Goal: Find specific page/section: Find specific page/section

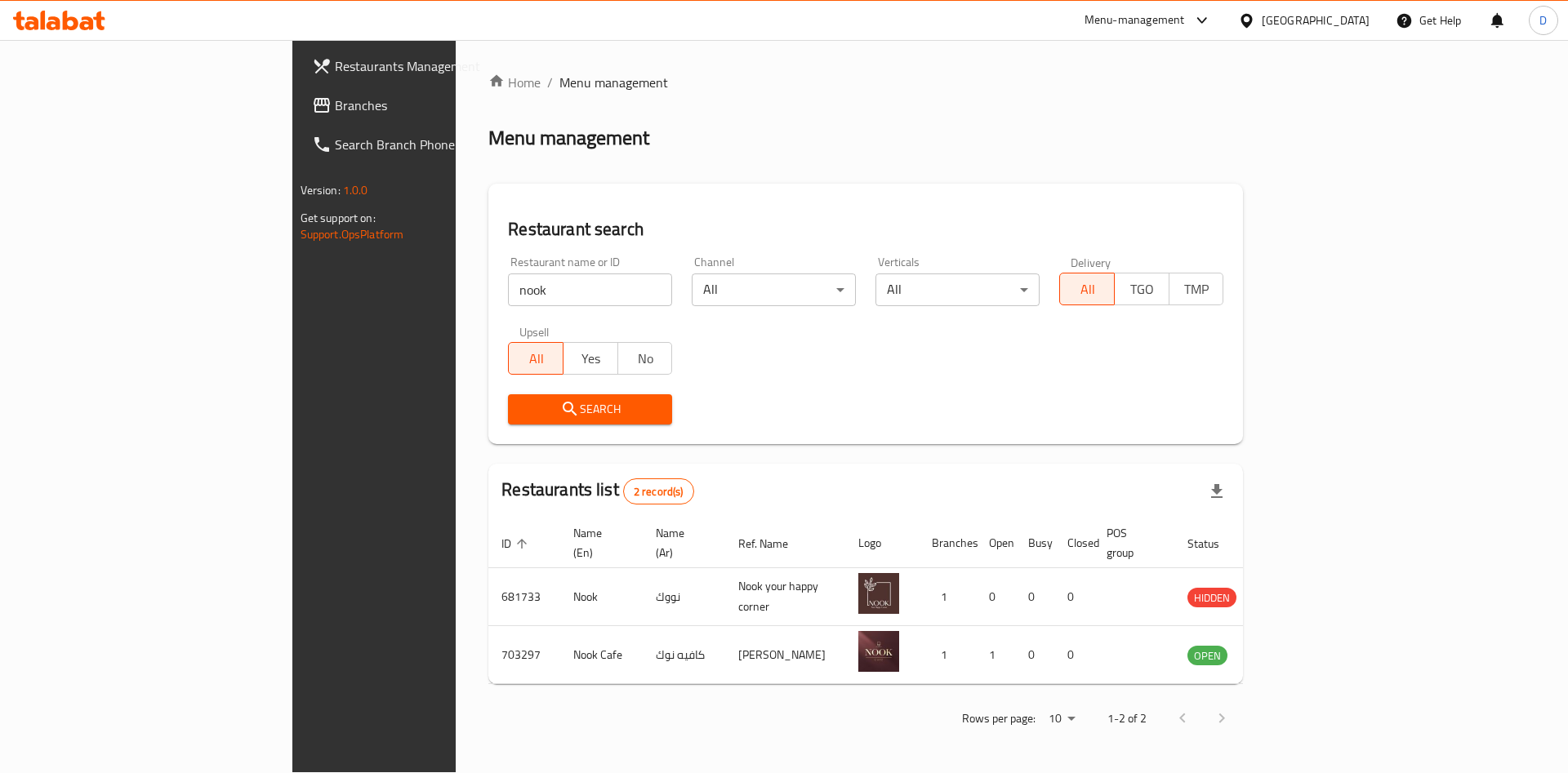
click at [508, 267] on div "Restaurant name or ID nook Restaurant name or ID" at bounding box center [590, 281] width 164 height 50
drag, startPoint x: 0, startPoint y: 0, endPoint x: 402, endPoint y: 277, distance: 488.2
click at [508, 277] on div "Restaurant name or ID nook Restaurant name or ID" at bounding box center [590, 281] width 164 height 50
click at [508, 277] on input "nook" at bounding box center [590, 290] width 164 height 33
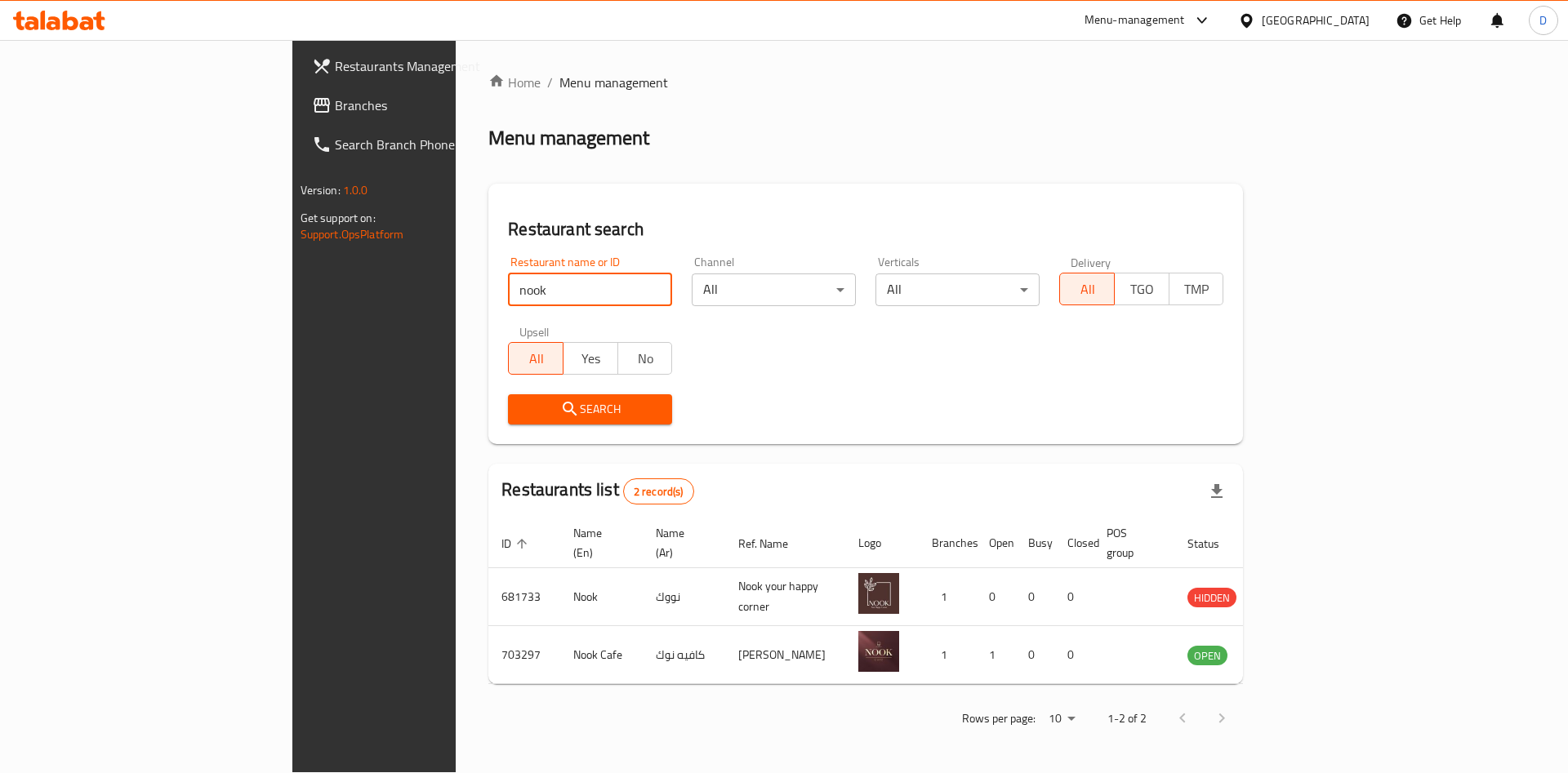
click at [508, 277] on input "nook" at bounding box center [590, 290] width 164 height 33
type input "saheb el saada"
click at [522, 412] on span "Search" at bounding box center [590, 409] width 138 height 21
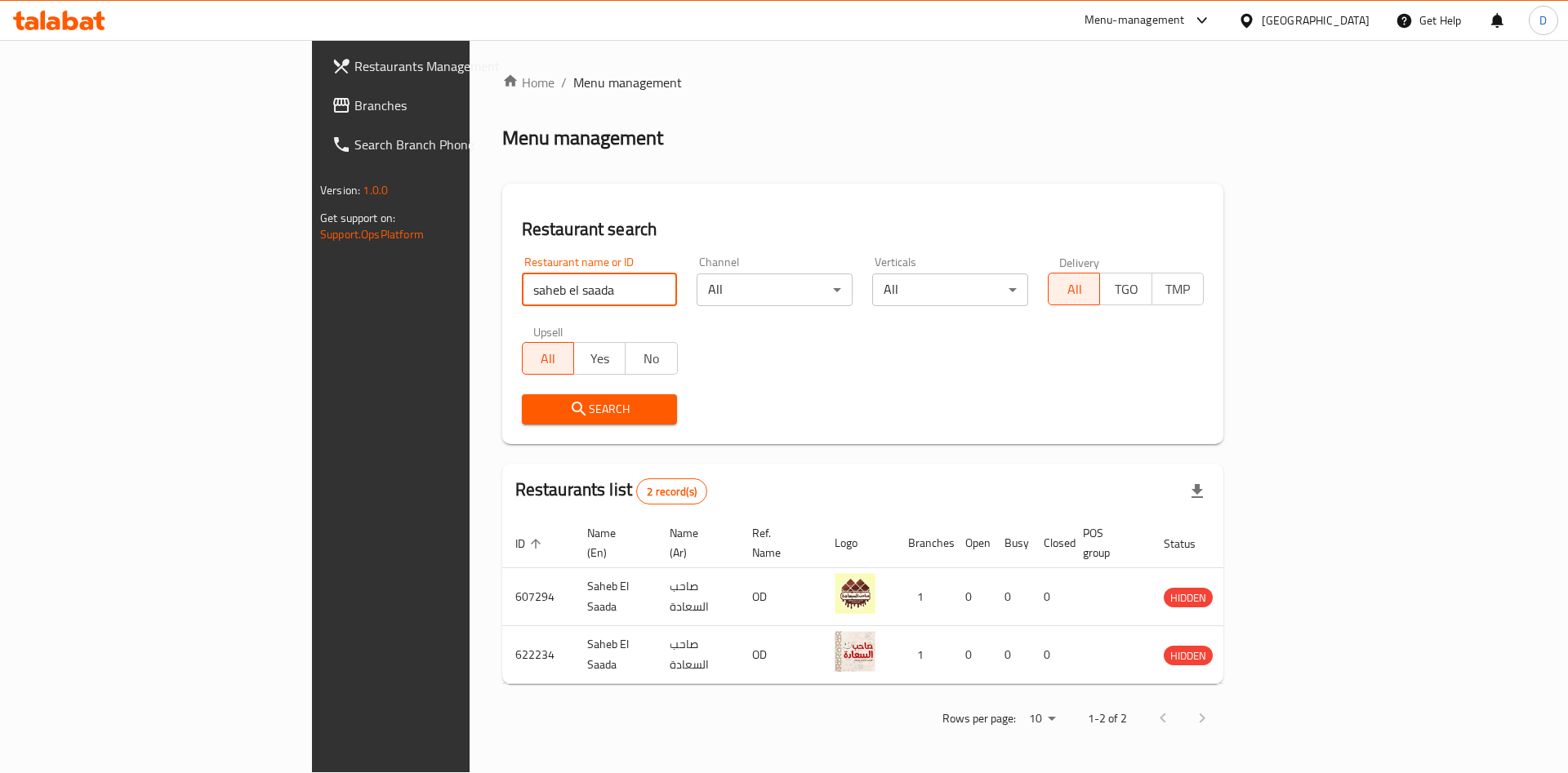
click at [522, 288] on input "saheb el saada" at bounding box center [599, 290] width 156 height 33
click at [1185, 13] on div "Menu-management" at bounding box center [1135, 20] width 100 height 20
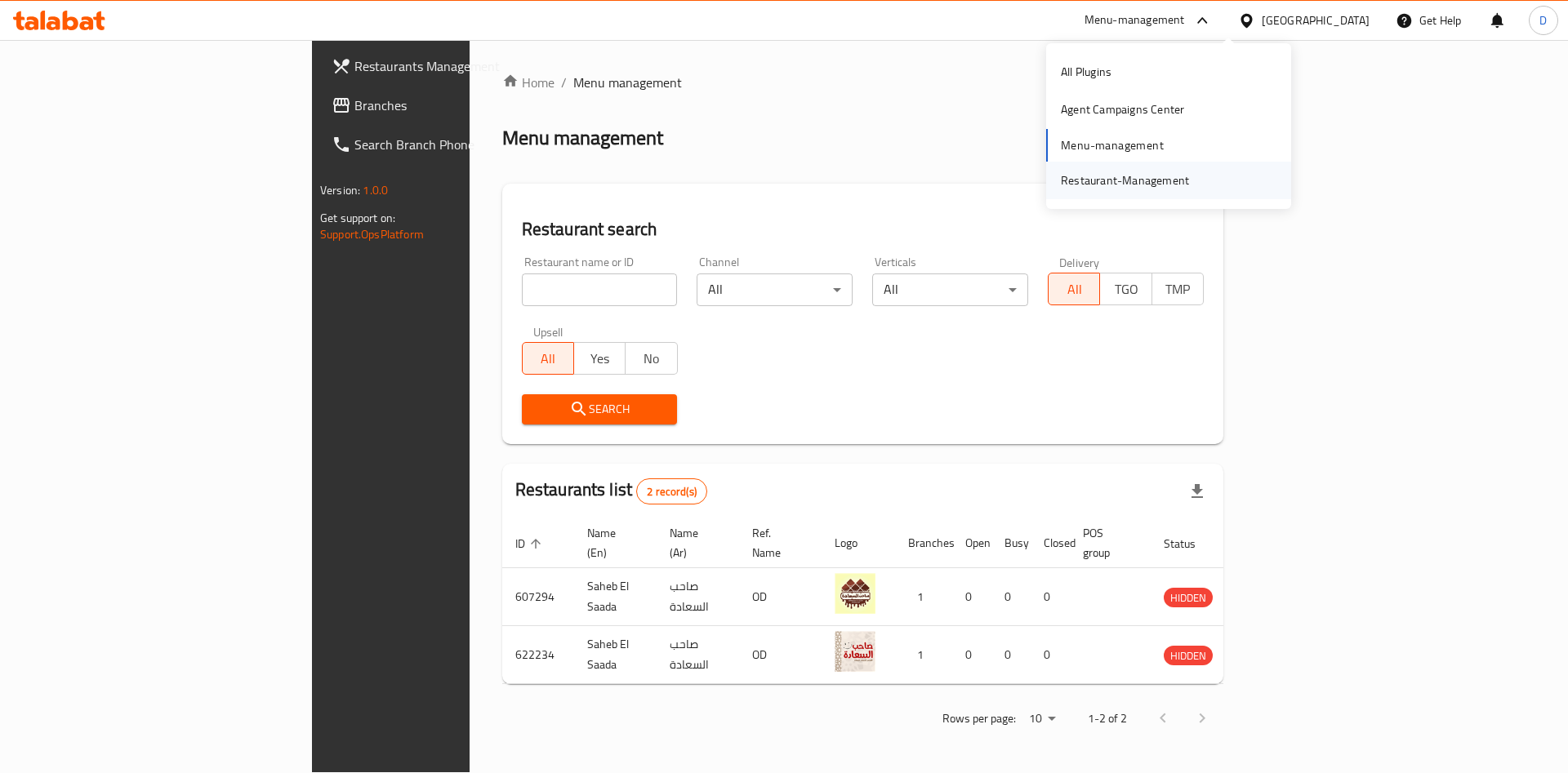
click at [1124, 187] on div "Restaurant-Management" at bounding box center [1125, 180] width 128 height 18
